Goal: Task Accomplishment & Management: Complete application form

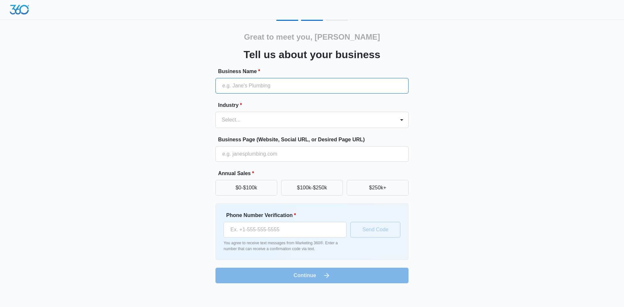
click at [223, 89] on input "Business Name *" at bounding box center [312, 86] width 193 height 16
type input "A&T Precision Lawn Care LLC"
type input "[PHONE_NUMBER]"
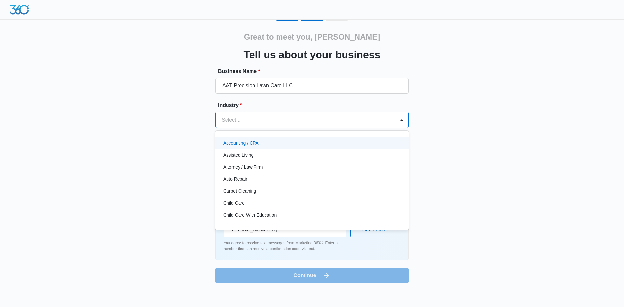
click at [283, 115] on div at bounding box center [304, 119] width 165 height 9
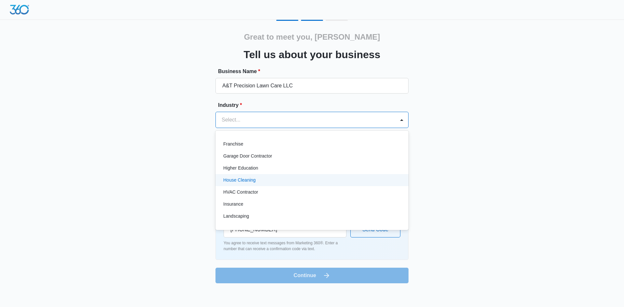
scroll to position [260, 0]
click at [278, 186] on div "Landscaping" at bounding box center [311, 183] width 176 height 7
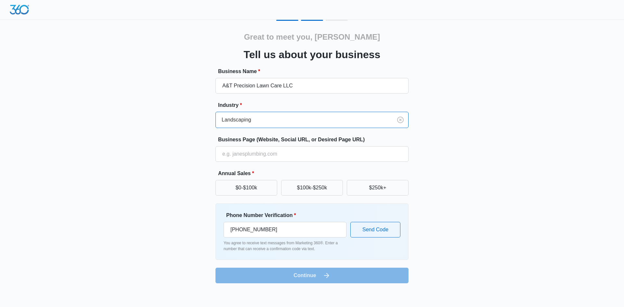
click at [286, 119] on div at bounding box center [303, 119] width 163 height 9
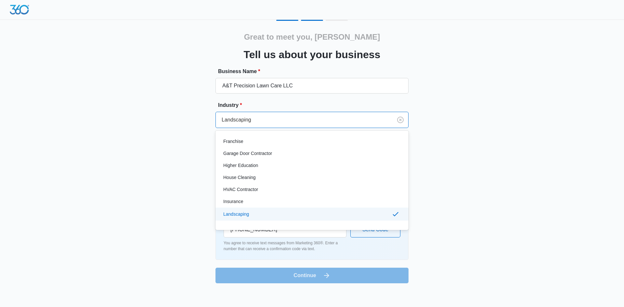
scroll to position [263, 0]
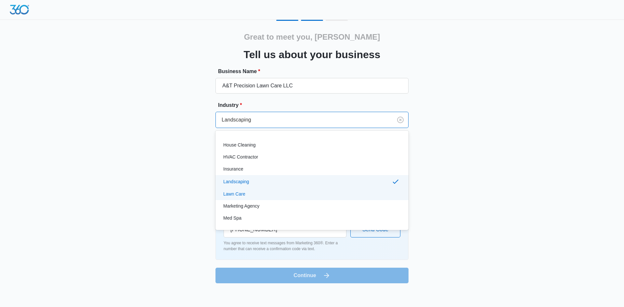
click at [251, 195] on div "Lawn Care" at bounding box center [311, 194] width 176 height 7
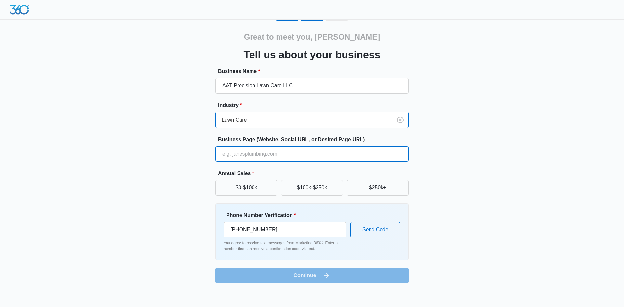
click at [259, 159] on input "Business Page (Website, Social URL, or Desired Page URL)" at bounding box center [312, 154] width 193 height 16
type input "[URL][DOMAIN_NAME]"
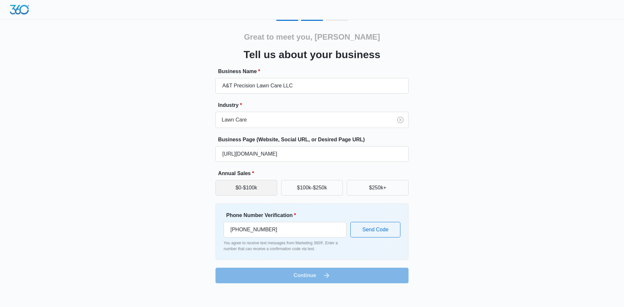
click at [235, 191] on button "$0-$100k" at bounding box center [247, 188] width 62 height 16
click at [175, 188] on div "Great to meet you, [PERSON_NAME] us about your business Business Name * A&T Pre…" at bounding box center [312, 152] width 390 height 264
click at [381, 233] on button "Send Code" at bounding box center [376, 230] width 50 height 16
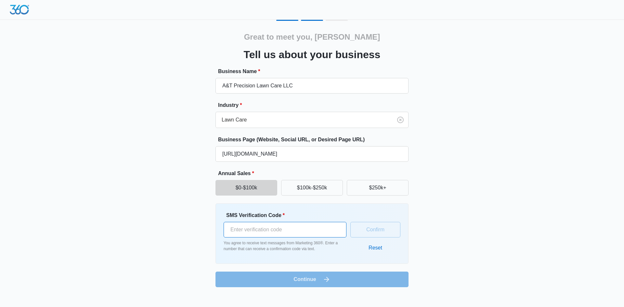
click at [244, 235] on input "SMS Verification Code *" at bounding box center [285, 230] width 123 height 16
type input "648995"
click at [376, 233] on button "Confirm" at bounding box center [376, 230] width 50 height 16
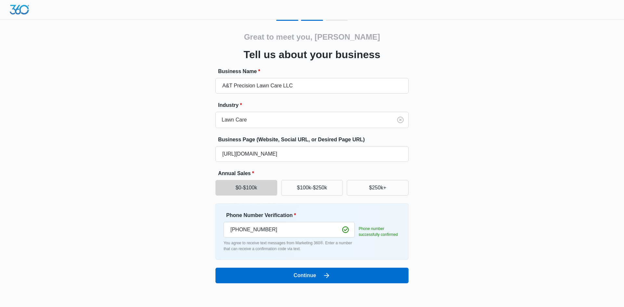
click at [455, 190] on div "Great to meet you, [PERSON_NAME] us about your business Business Name * A&T Pre…" at bounding box center [312, 152] width 390 height 264
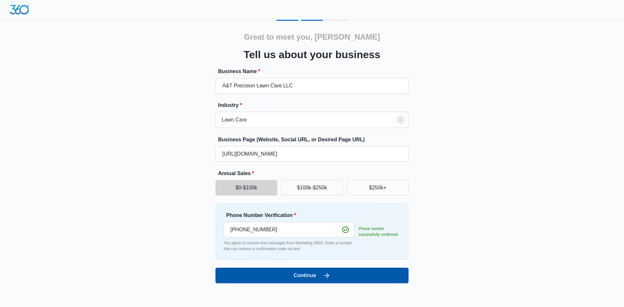
click at [358, 275] on button "Continue" at bounding box center [312, 276] width 193 height 16
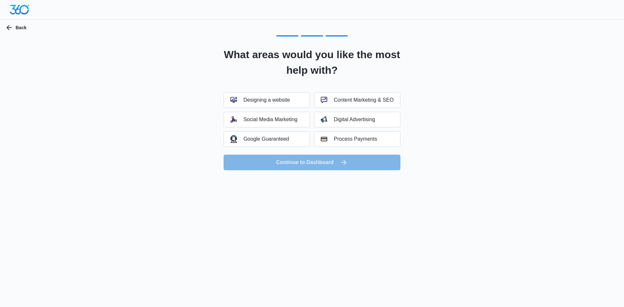
click at [271, 82] on div "What areas would you like the most help with? Designing a website Content Marke…" at bounding box center [312, 109] width 193 height 124
click at [356, 103] on div "Content Marketing & SEO" at bounding box center [357, 100] width 73 height 7
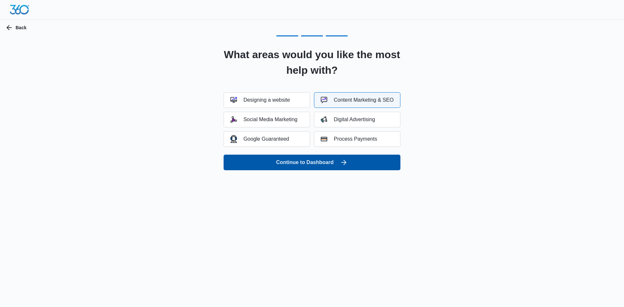
click at [316, 166] on button "Continue to Dashboard" at bounding box center [312, 163] width 177 height 16
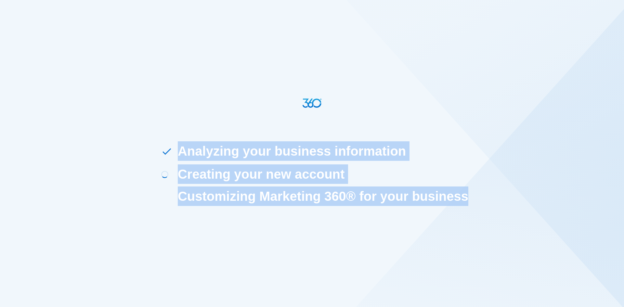
drag, startPoint x: 177, startPoint y: 151, endPoint x: 487, endPoint y: 209, distance: 315.3
click at [487, 209] on div "Analyzing your business information Loading Creating your new account Customizi…" at bounding box center [312, 153] width 596 height 307
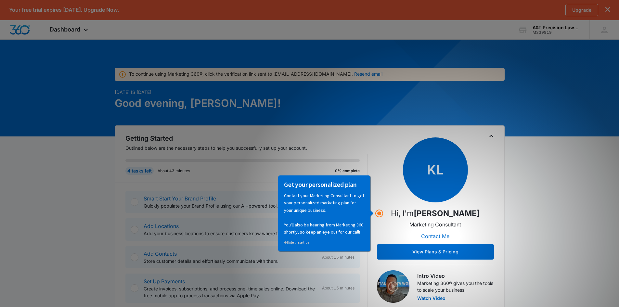
click at [387, 150] on div "KL Hi, I'm Kyle Lewis Marketing Consultant Contact Me View Plans & Pricing" at bounding box center [435, 199] width 117 height 122
click at [440, 252] on button "View Plans & Pricing" at bounding box center [435, 252] width 117 height 16
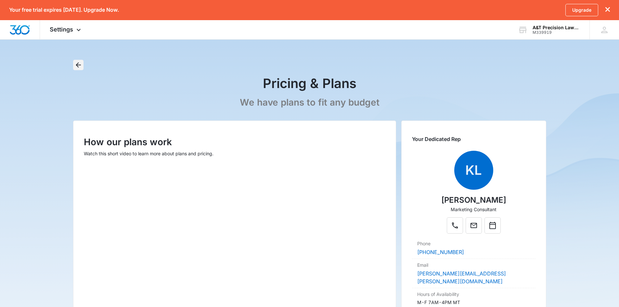
click at [77, 67] on icon "Back" at bounding box center [78, 65] width 8 height 8
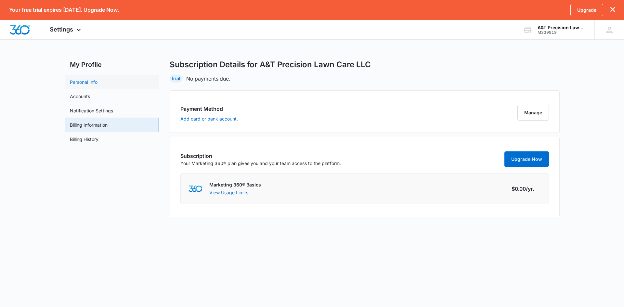
click at [98, 79] on link "Personal Info" at bounding box center [84, 82] width 28 height 7
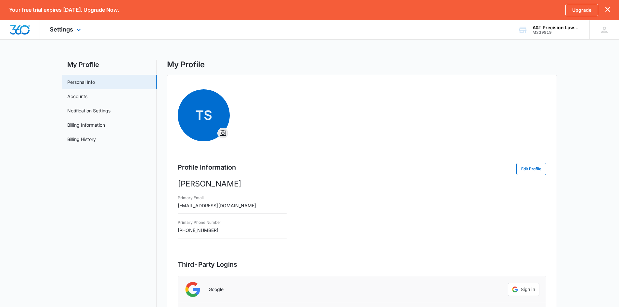
click at [68, 34] on div "Settings Apps Reputation Websites Forms CRM Email Shop Payments POS Ads Intelli…" at bounding box center [66, 29] width 52 height 19
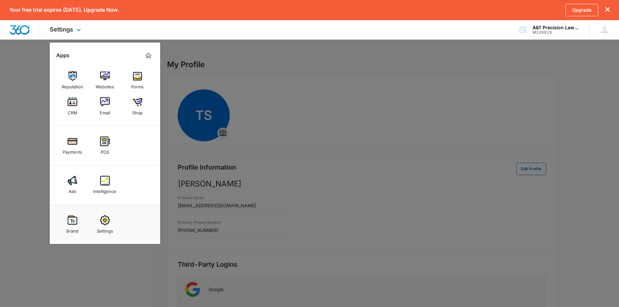
scroll to position [33, 0]
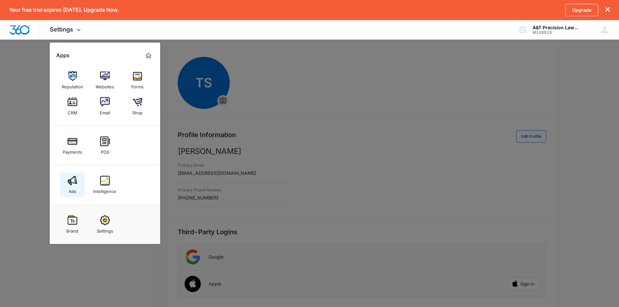
click at [79, 183] on link "Ads" at bounding box center [72, 185] width 25 height 25
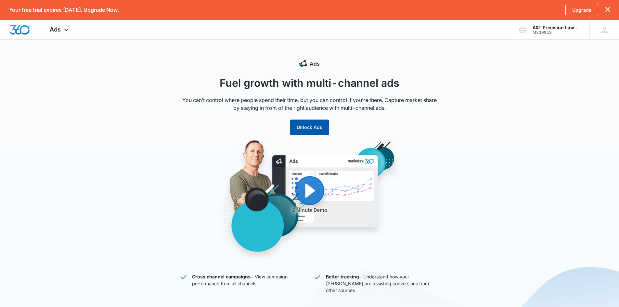
click at [320, 123] on button "Unlock Ads" at bounding box center [309, 128] width 39 height 16
click at [609, 8] on icon "dismiss this dialog" at bounding box center [608, 9] width 5 height 5
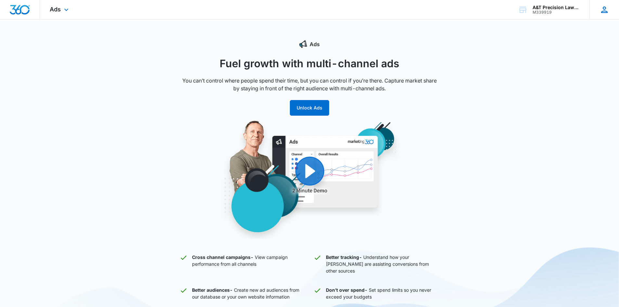
click at [607, 11] on icon at bounding box center [605, 10] width 7 height 7
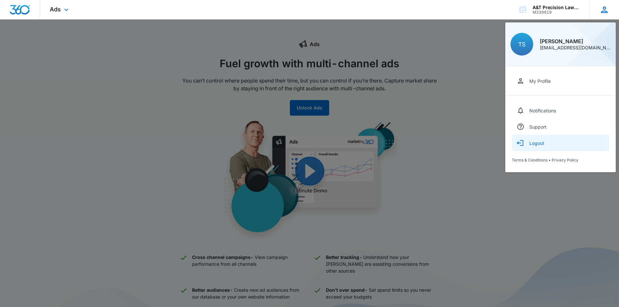
click at [539, 144] on div "Logout" at bounding box center [537, 143] width 15 height 6
